Goal: Information Seeking & Learning: Learn about a topic

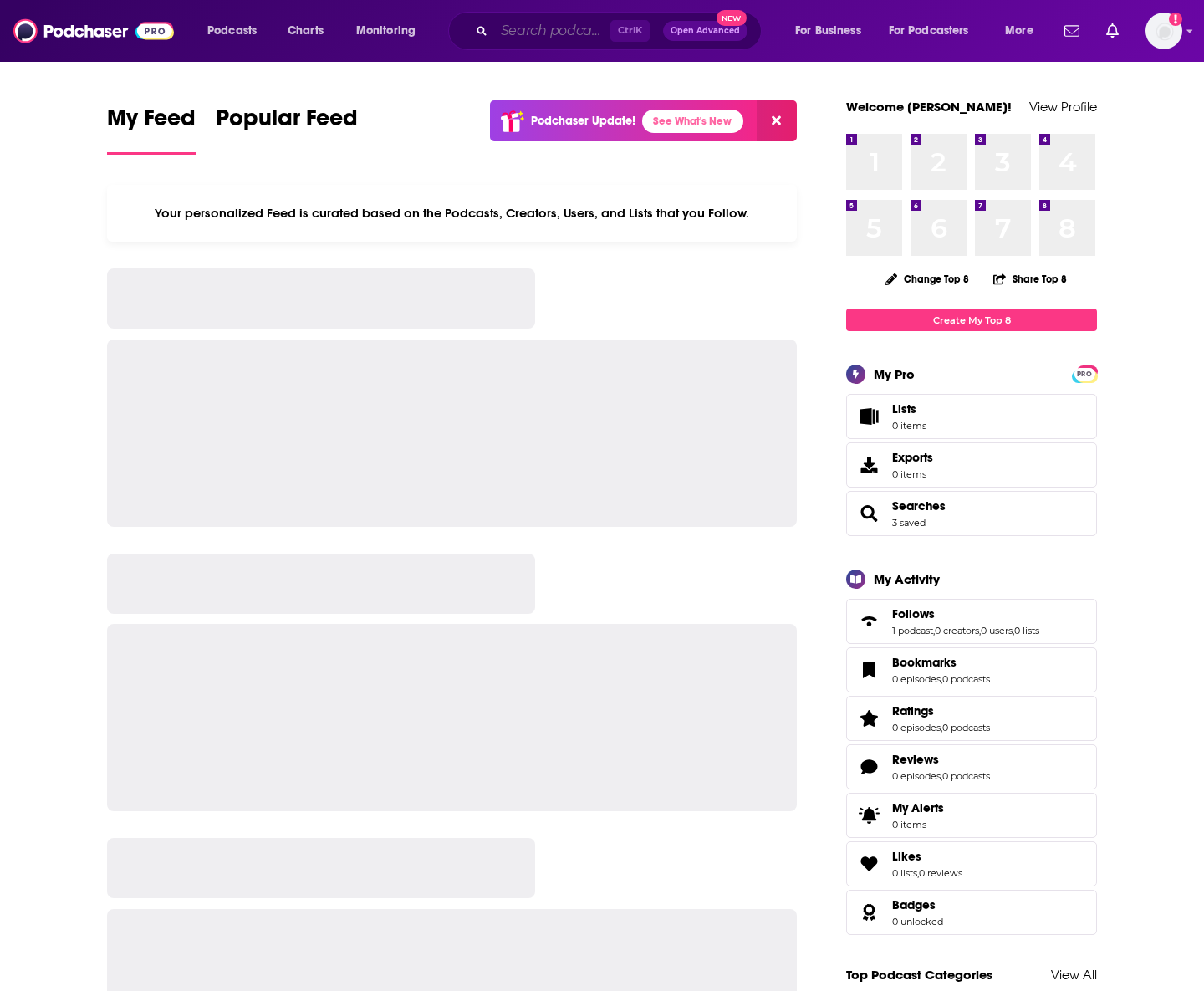
click at [535, 32] on input "Search podcasts, credits, & more..." at bounding box center [552, 31] width 116 height 27
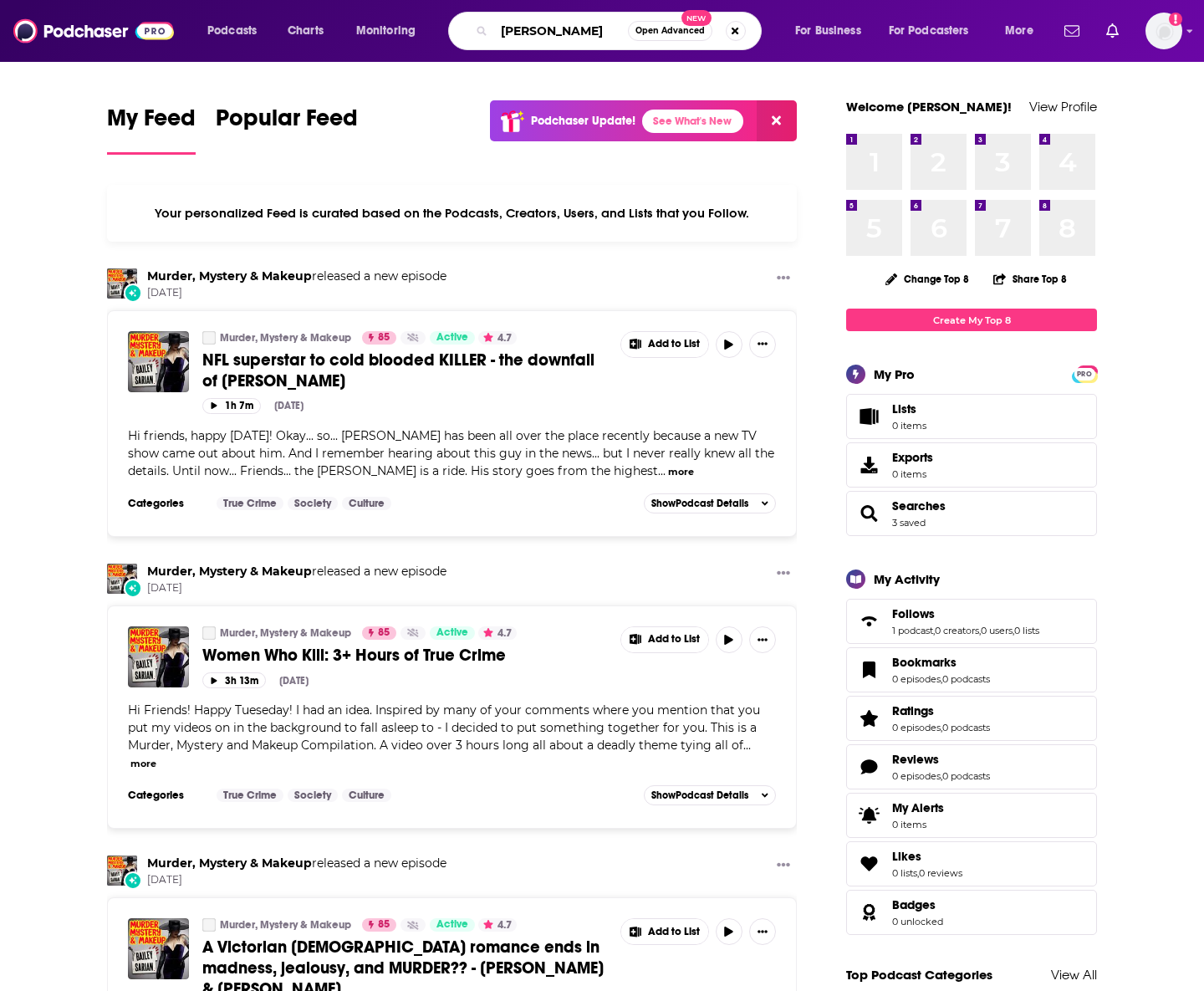
type input "[PERSON_NAME]"
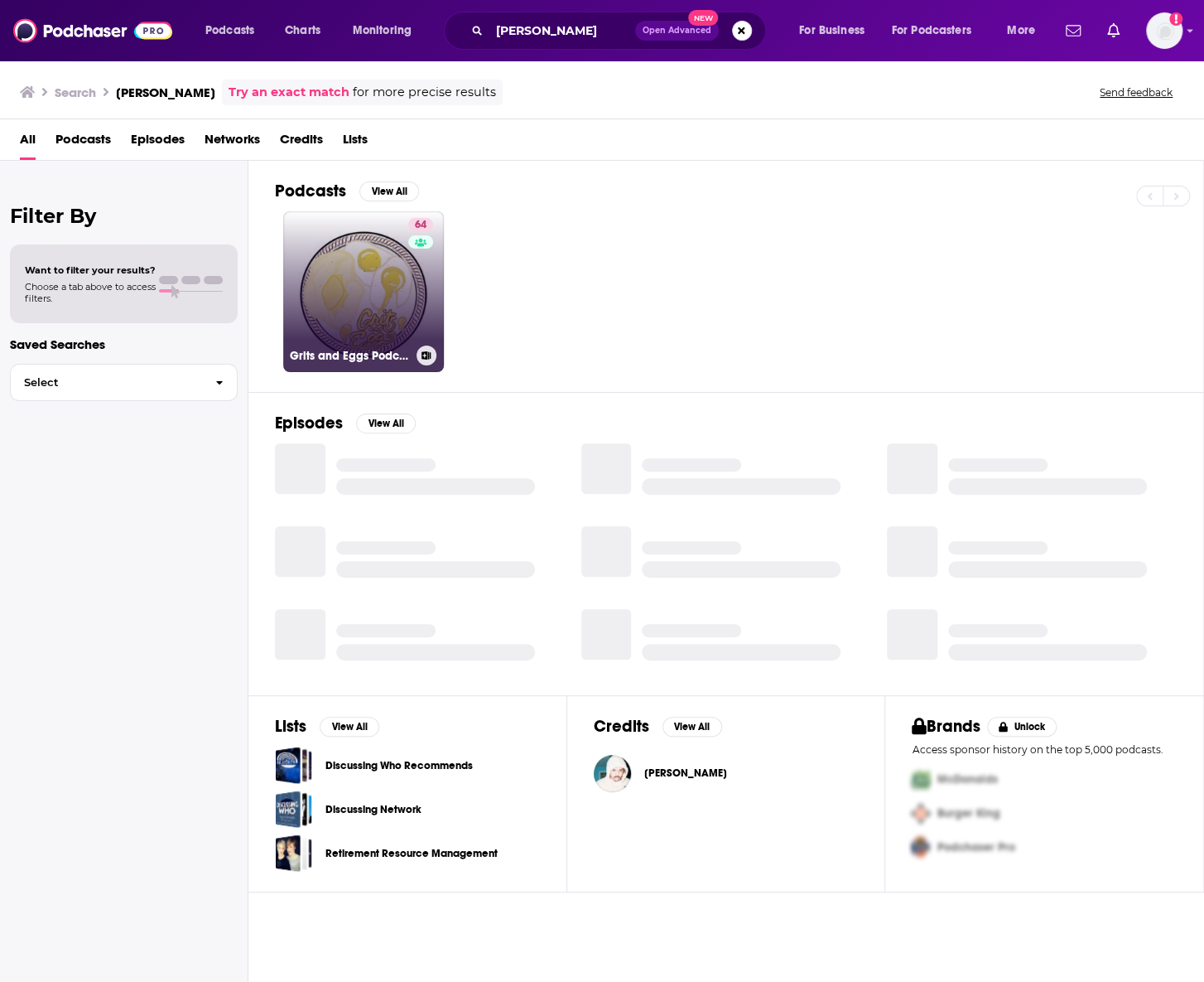
click at [380, 261] on link "64 Grits and Eggs Podcast" at bounding box center [364, 291] width 161 height 161
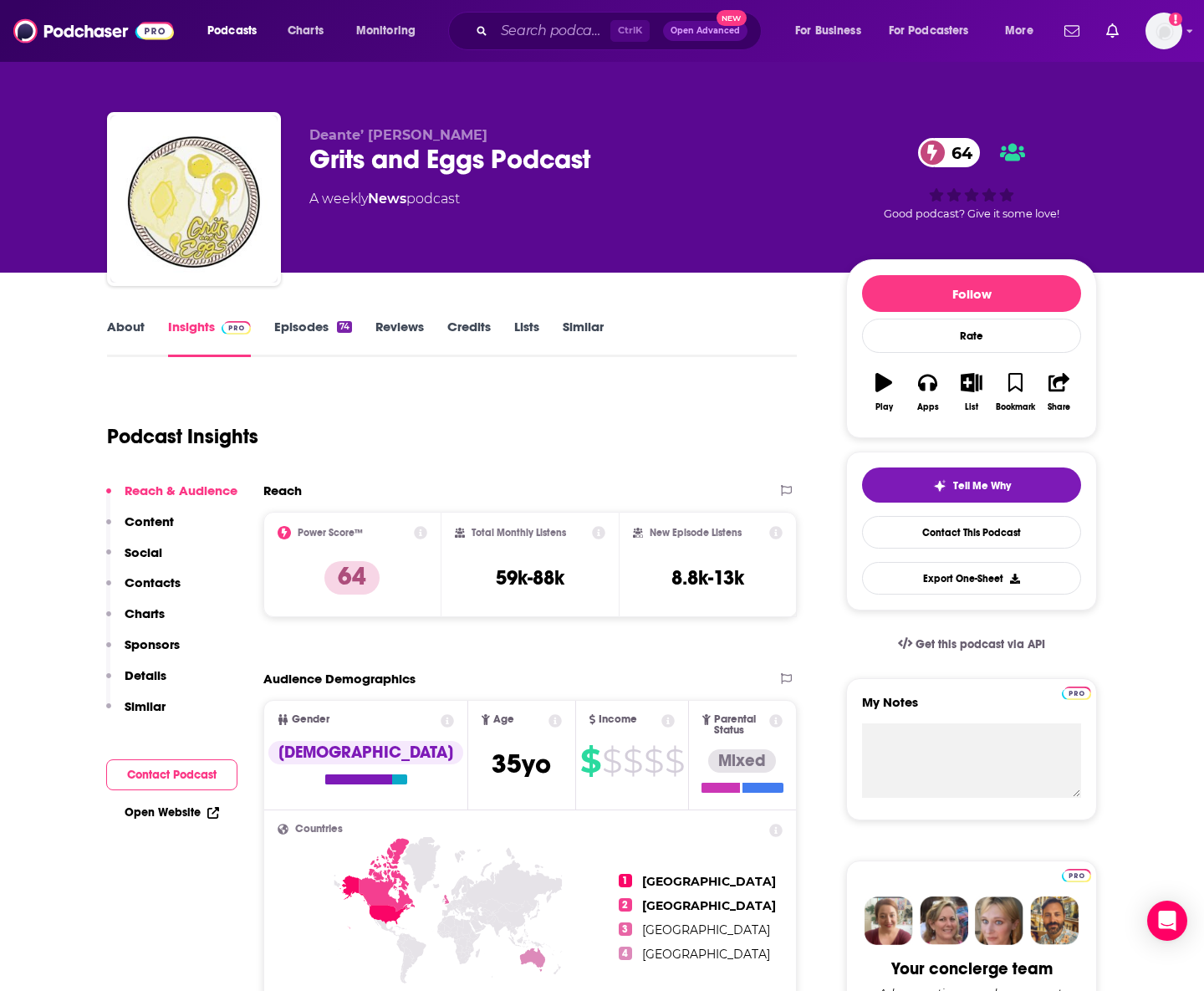
drag, startPoint x: 76, startPoint y: 848, endPoint x: 55, endPoint y: 837, distance: 23.7
